Goal: Information Seeking & Learning: Learn about a topic

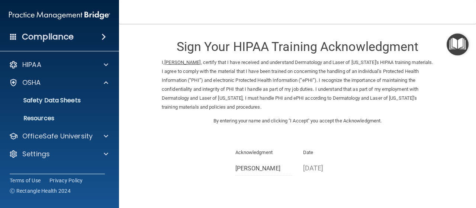
scroll to position [61, 0]
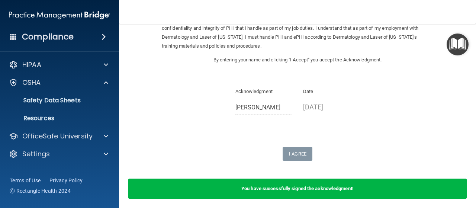
click at [277, 74] on div "Sign Your HIPAA Training Acknowledgment I, Marilyn Zabielinski , certify that I…" at bounding box center [297, 65] width 271 height 190
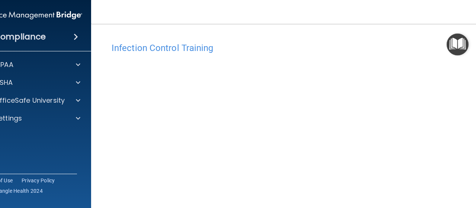
scroll to position [54, 0]
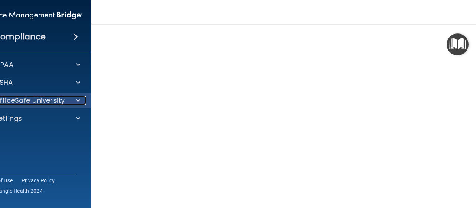
click at [44, 103] on p "OfficeSafe University" at bounding box center [29, 100] width 70 height 9
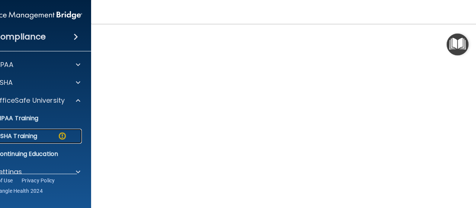
click at [26, 137] on p "OSHA Training" at bounding box center [7, 135] width 60 height 7
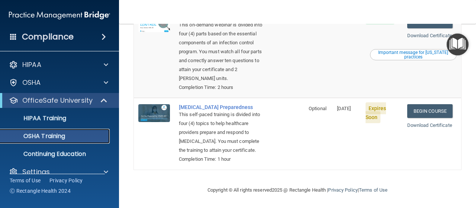
scroll to position [264, 0]
click at [429, 104] on link "Begin Course" at bounding box center [429, 111] width 45 height 14
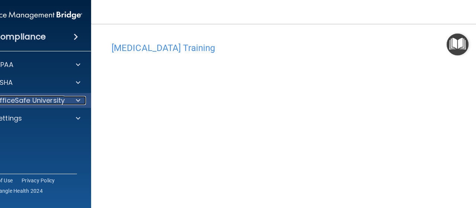
click at [31, 103] on p "OfficeSafe University" at bounding box center [29, 100] width 70 height 9
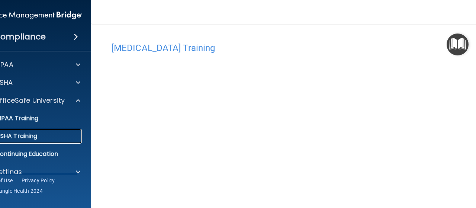
click at [16, 136] on p "OSHA Training" at bounding box center [7, 135] width 60 height 7
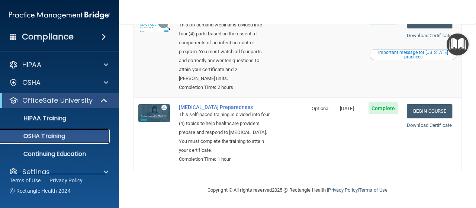
scroll to position [246, 0]
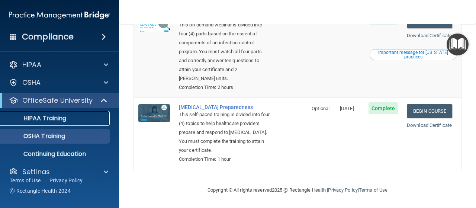
click at [31, 119] on p "HIPAA Training" at bounding box center [35, 118] width 61 height 7
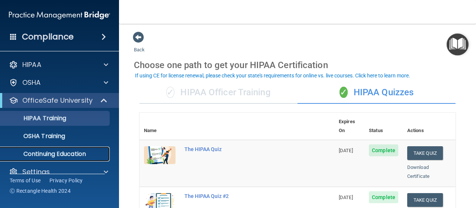
click at [33, 155] on p "Continuing Education" at bounding box center [56, 153] width 102 height 7
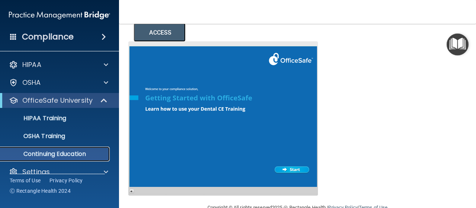
scroll to position [162, 0]
